Goal: Information Seeking & Learning: Learn about a topic

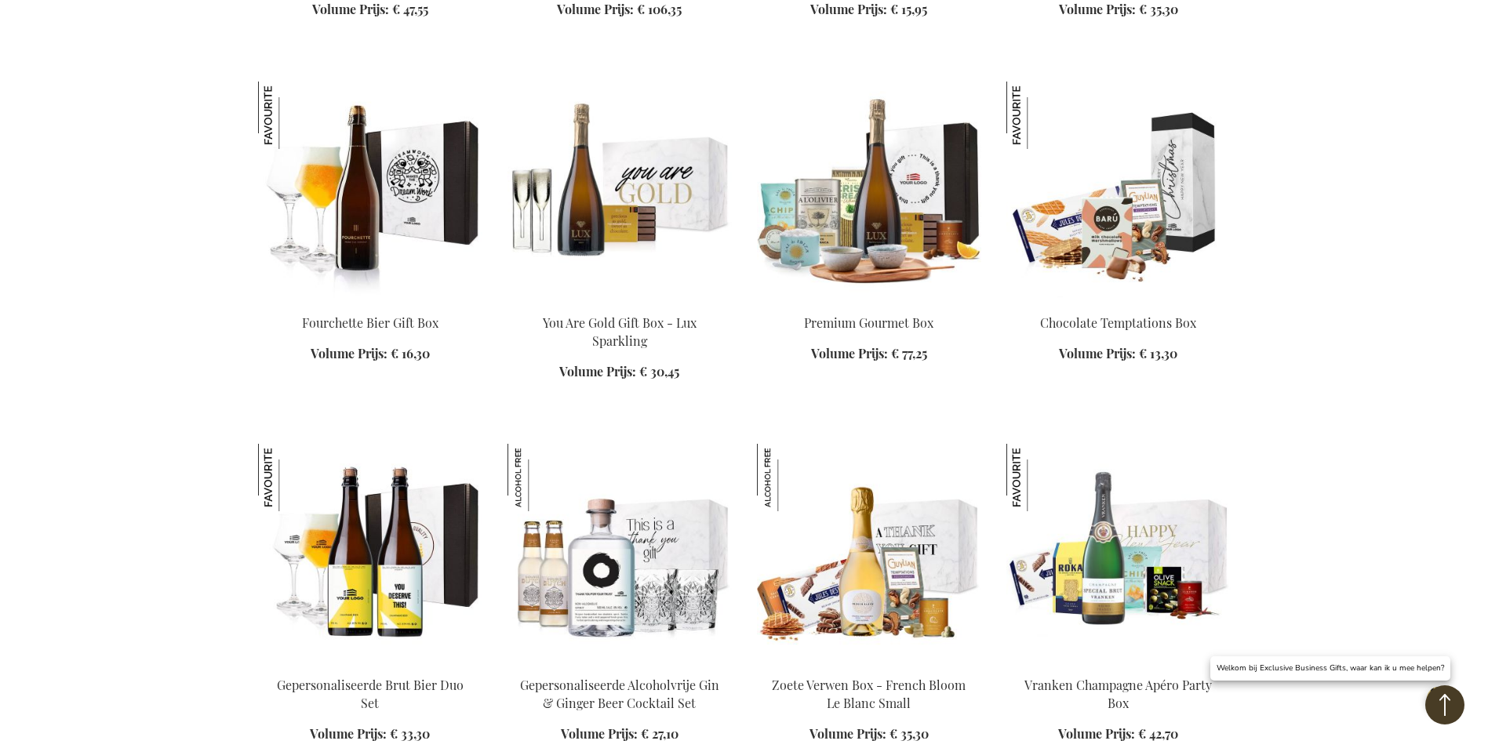
scroll to position [3607, 0]
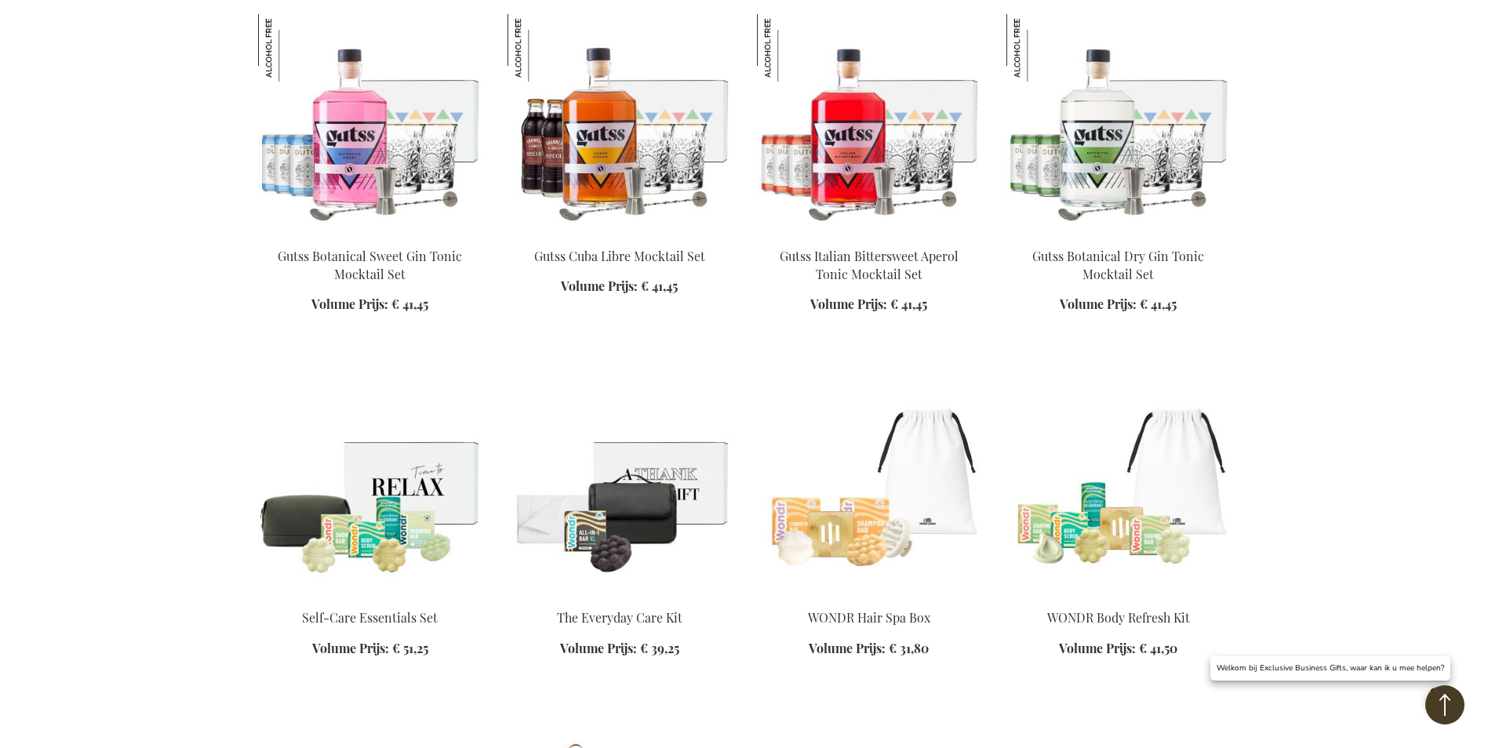
scroll to position [7372, 0]
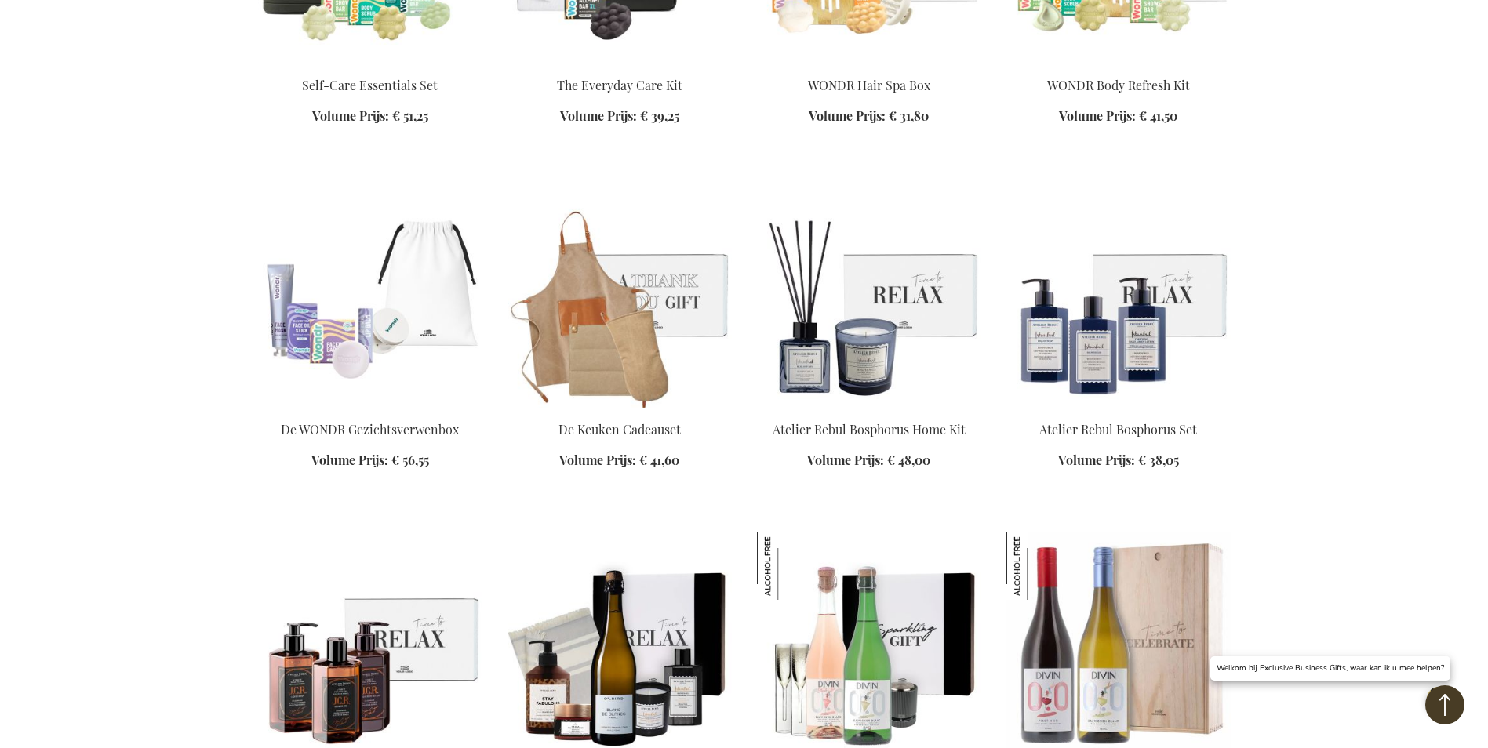
scroll to position [8012, 0]
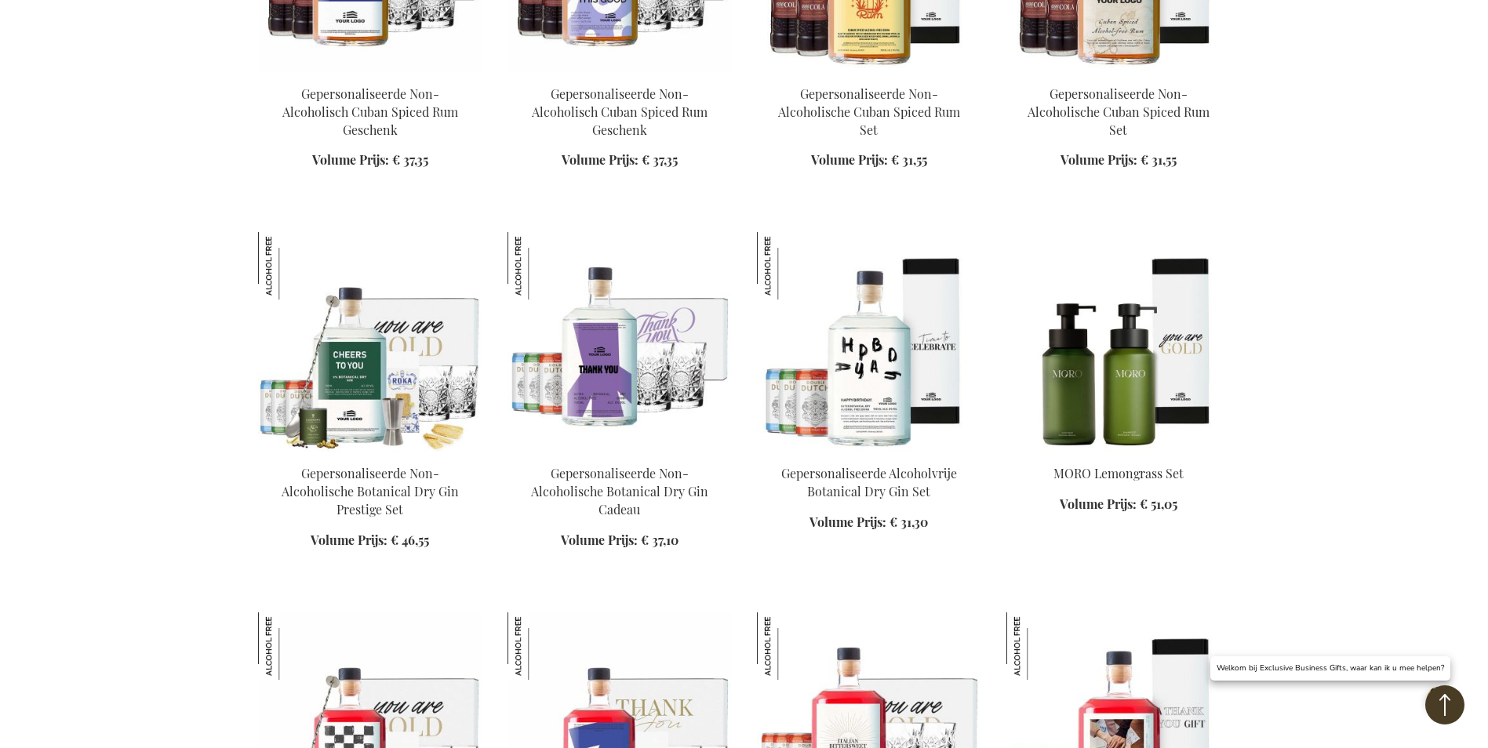
scroll to position [144, 0]
